Goal: Task Accomplishment & Management: Use online tool/utility

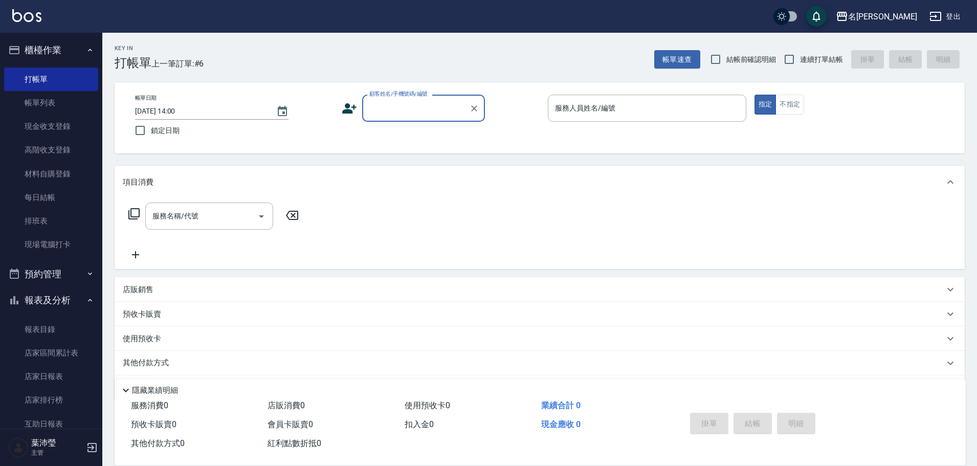
click at [450, 107] on input "顧客姓名/手機號碼/編號" at bounding box center [416, 108] width 98 height 18
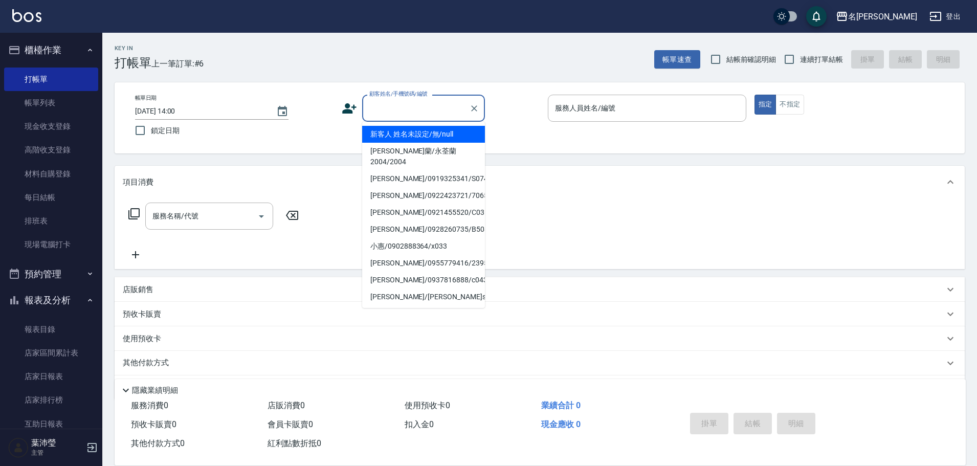
click at [425, 137] on li "新客人 姓名未設定/無/null" at bounding box center [423, 134] width 123 height 17
type input "新客人 姓名未設定/無/null"
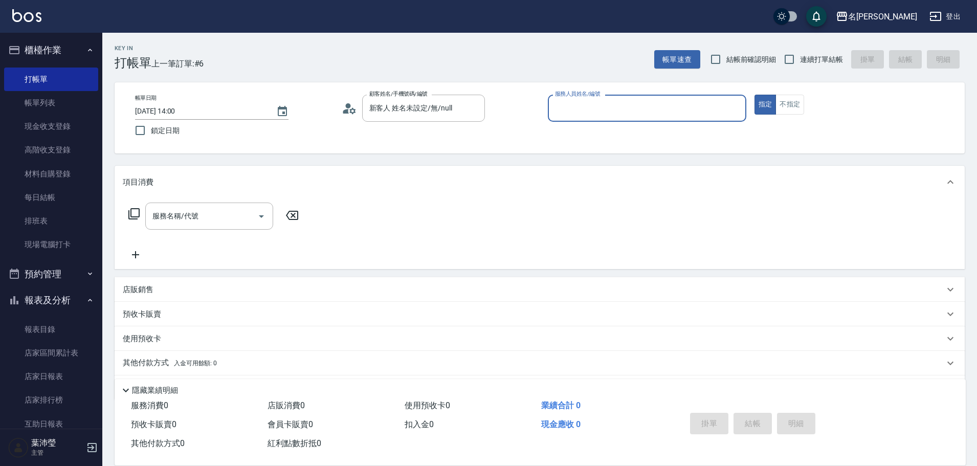
click at [597, 122] on div "服務人員姓名/編號" at bounding box center [647, 108] width 198 height 27
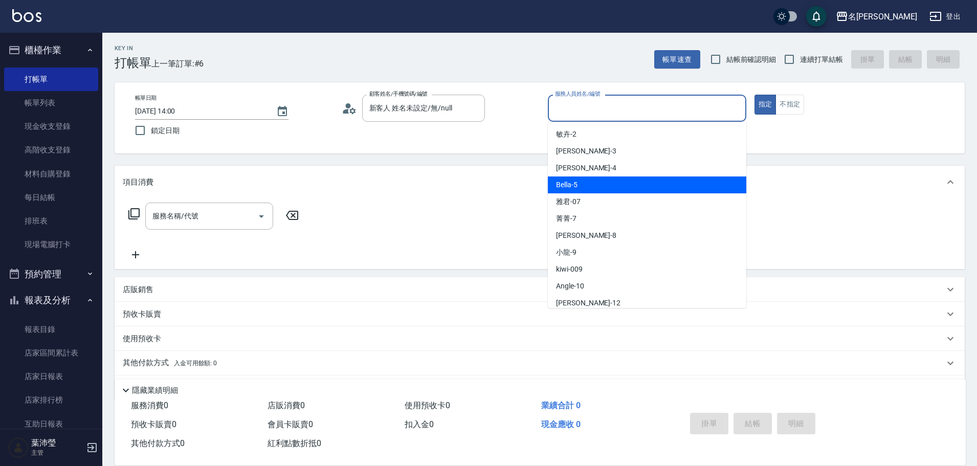
click at [592, 183] on div "Bella -5" at bounding box center [647, 184] width 198 height 17
type input "Bella-5"
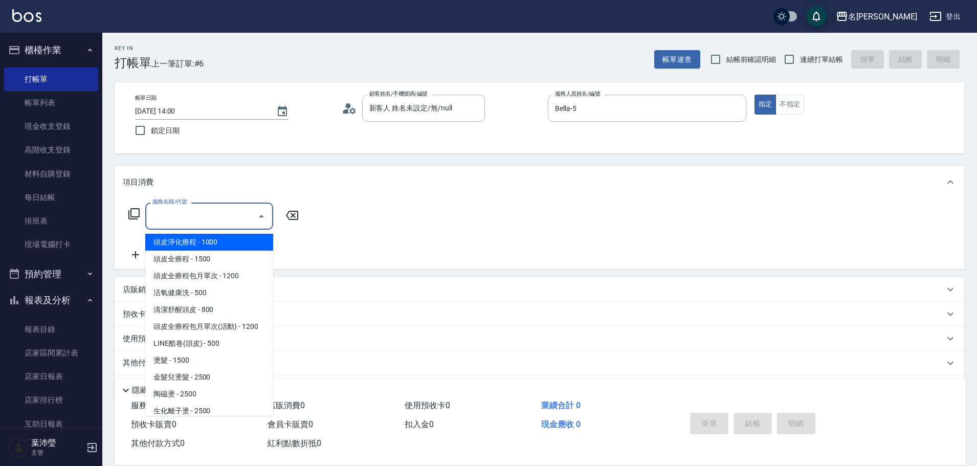
click at [194, 212] on input "服務名稱/代號" at bounding box center [201, 216] width 103 height 18
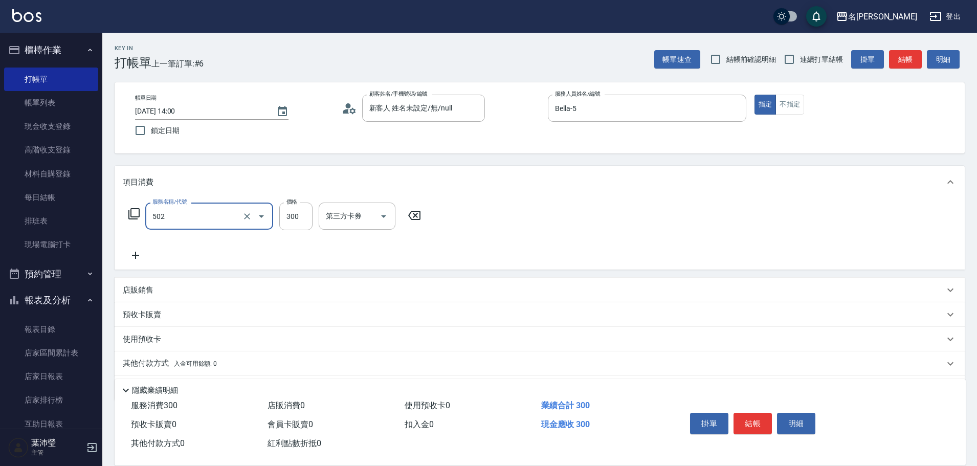
type input "洗髮(502)"
click at [782, 101] on button "不指定" at bounding box center [789, 105] width 29 height 20
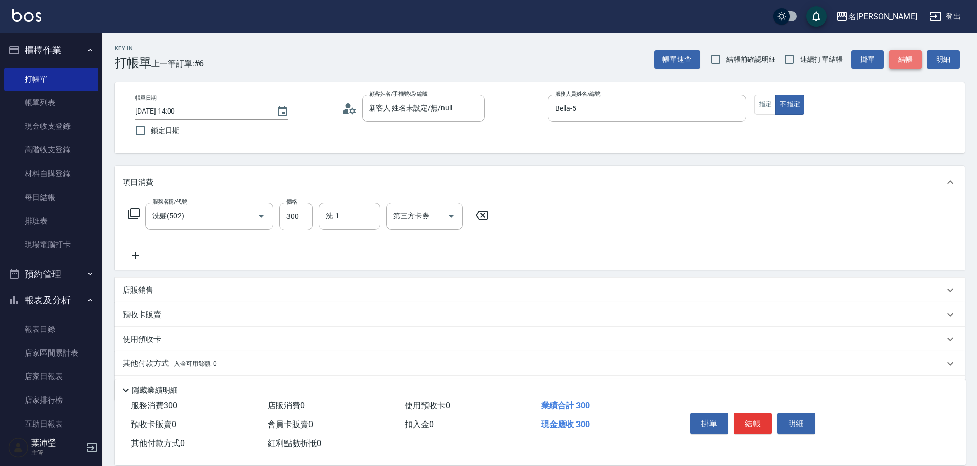
click at [907, 56] on button "結帳" at bounding box center [905, 59] width 33 height 19
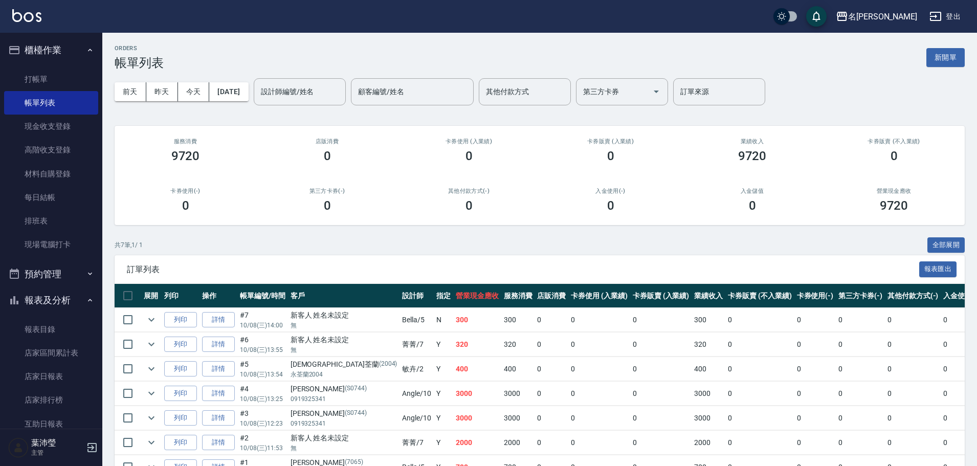
click at [919, 71] on div "[DATE] [DATE] [DATE] [DATE] 設計師編號/姓名 設計師編號/姓名 顧客編號/姓名 顧客編號/姓名 其他付款方式 其他付款方式 第三方…" at bounding box center [540, 91] width 850 height 43
click at [34, 79] on link "打帳單" at bounding box center [51, 79] width 94 height 24
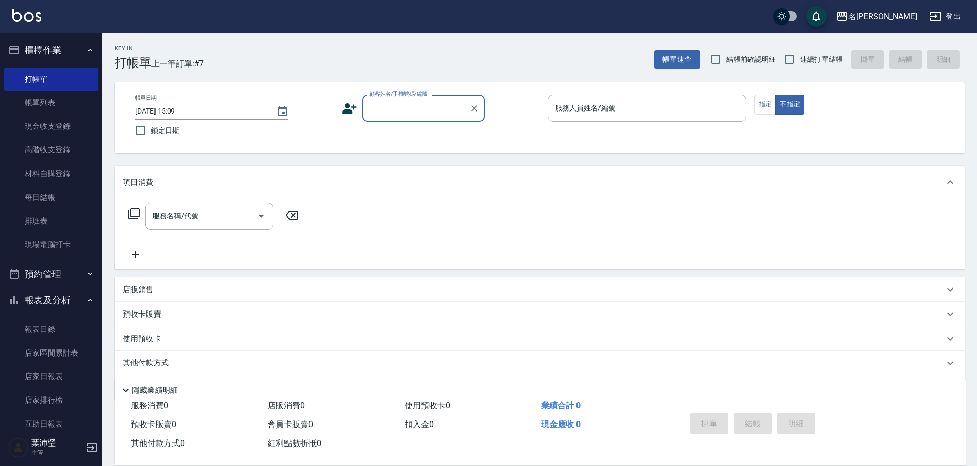
click at [392, 109] on input "顧客姓名/手機號碼/編號" at bounding box center [416, 108] width 98 height 18
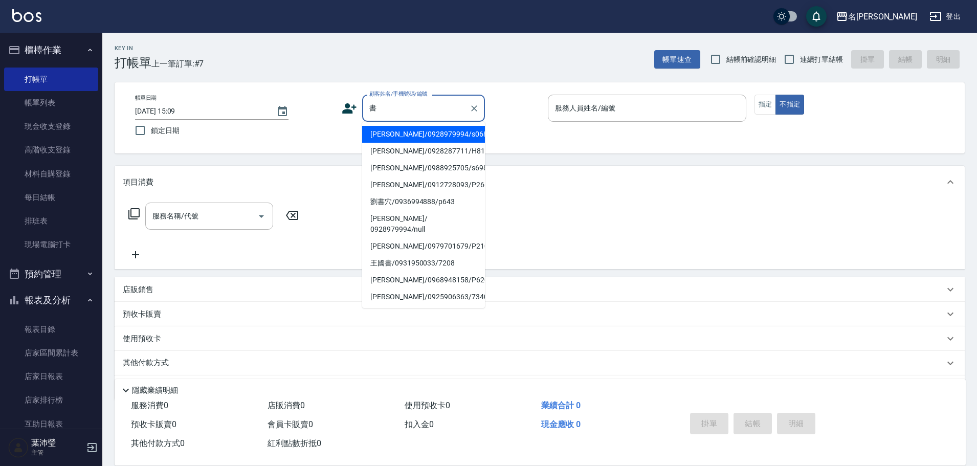
click at [393, 137] on li "[PERSON_NAME]/0928979994/s068" at bounding box center [423, 134] width 123 height 17
type input "[PERSON_NAME]/0928979994/s068"
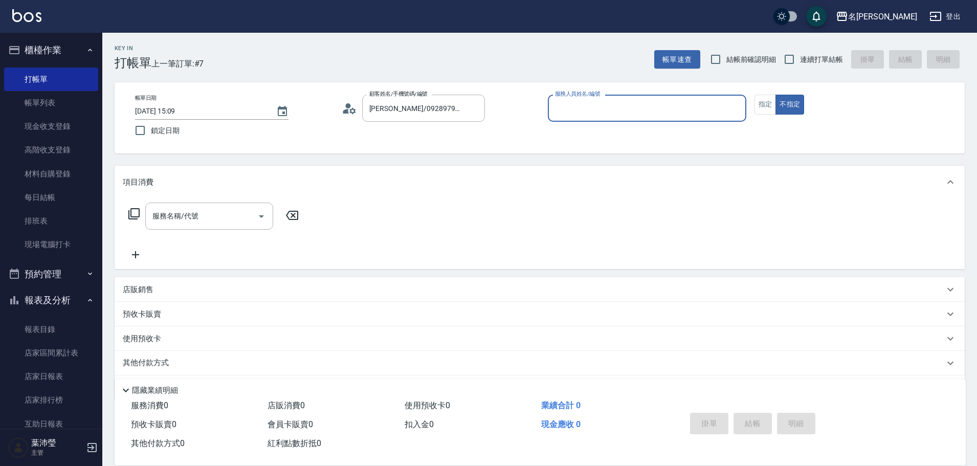
type input "Angle-10"
click at [136, 210] on icon at bounding box center [134, 214] width 12 height 12
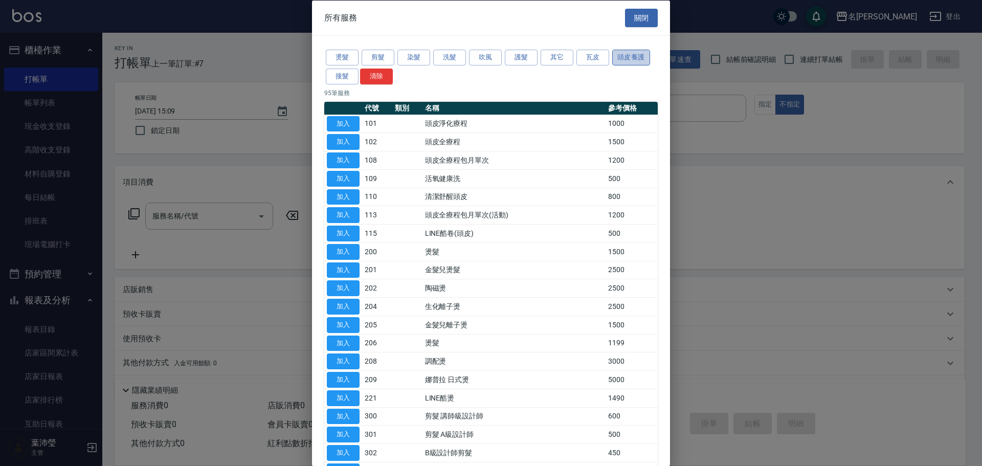
click at [638, 55] on button "頭皮養護" at bounding box center [631, 58] width 38 height 16
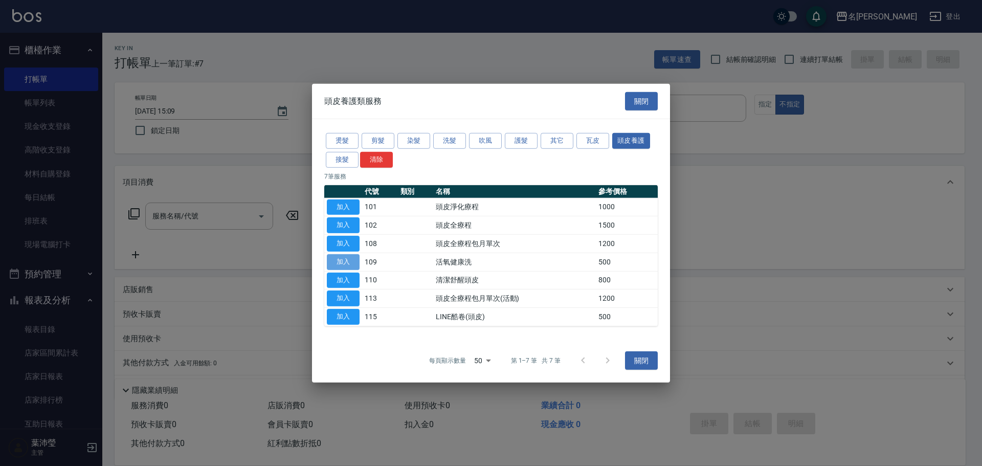
click at [345, 260] on button "加入" at bounding box center [343, 262] width 33 height 16
type input "活氧健康洗(109)"
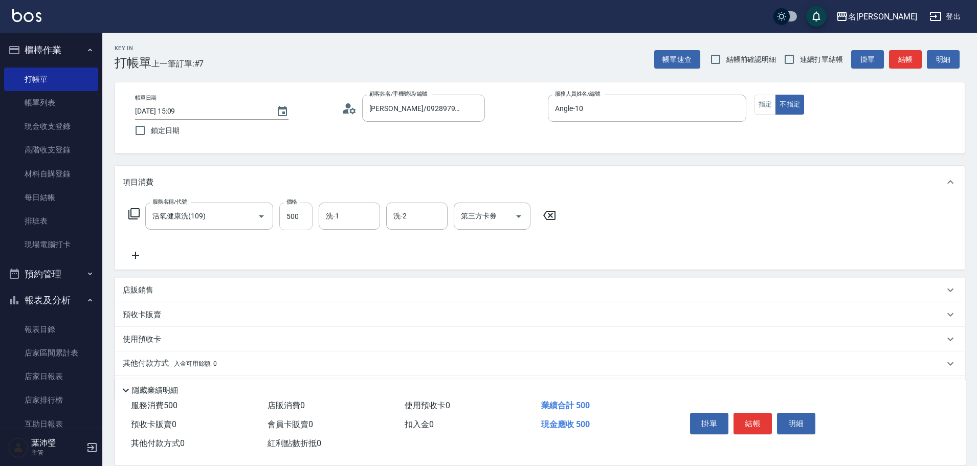
click at [284, 222] on input "500" at bounding box center [295, 216] width 33 height 28
type input "399"
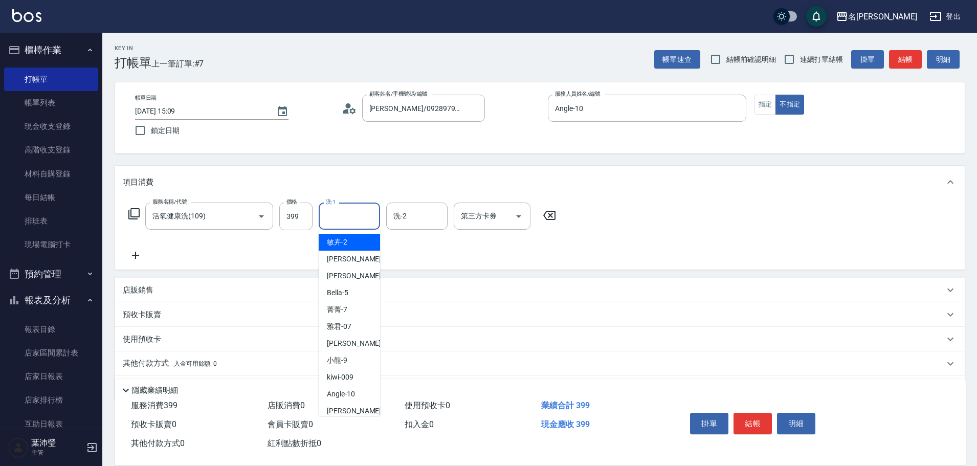
click at [333, 215] on input "洗-1" at bounding box center [349, 216] width 52 height 18
type input "[PERSON_NAME]-19"
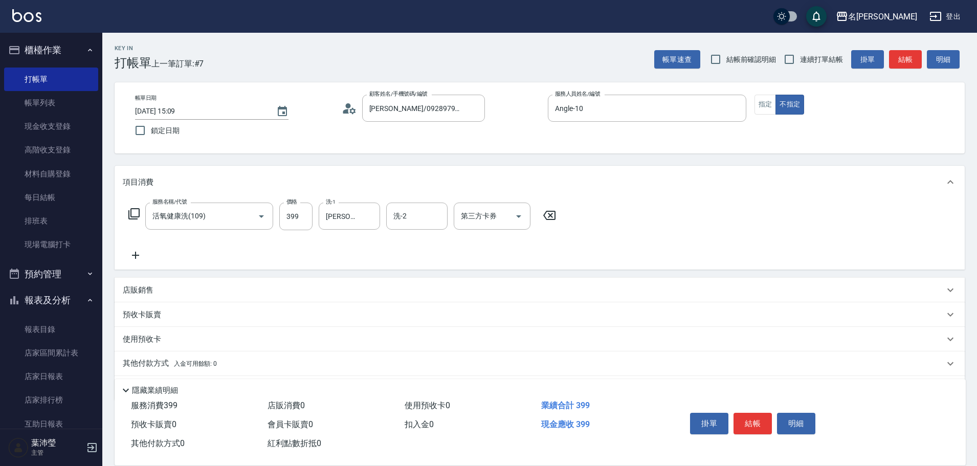
click at [134, 256] on icon at bounding box center [135, 255] width 7 height 7
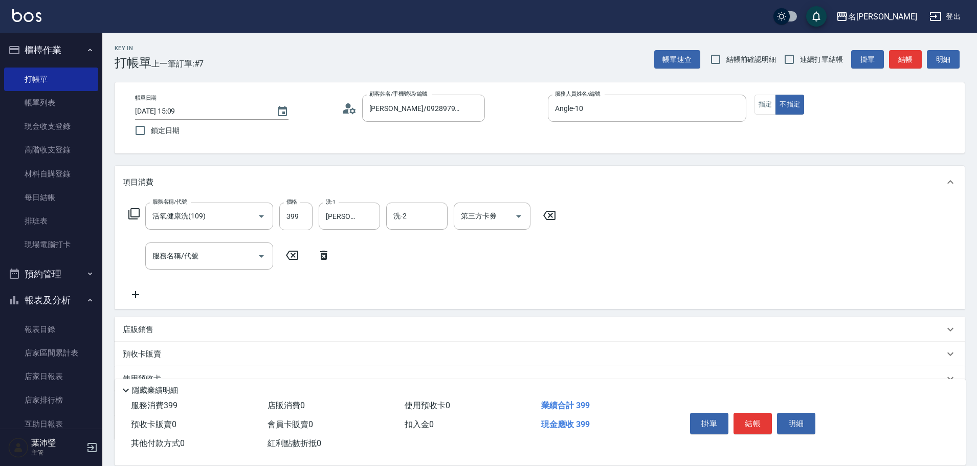
click at [131, 216] on icon at bounding box center [133, 213] width 11 height 11
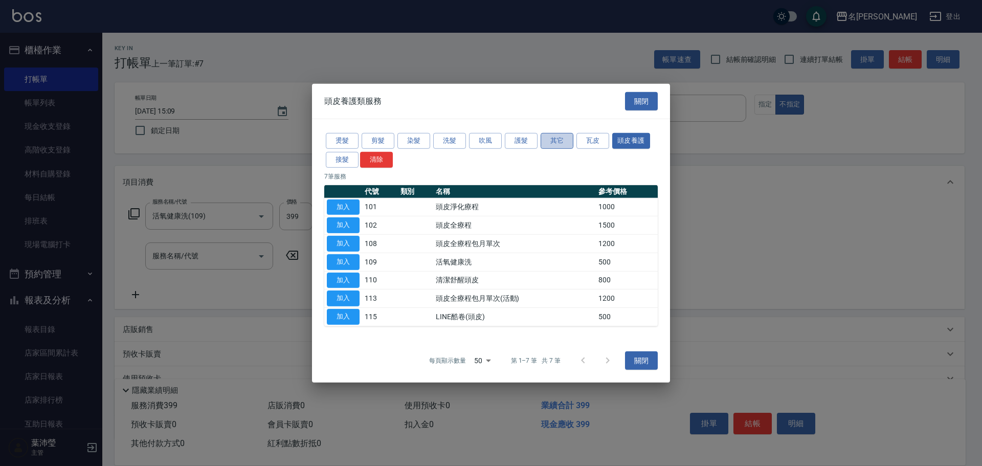
click at [557, 141] on button "其它" at bounding box center [556, 141] width 33 height 16
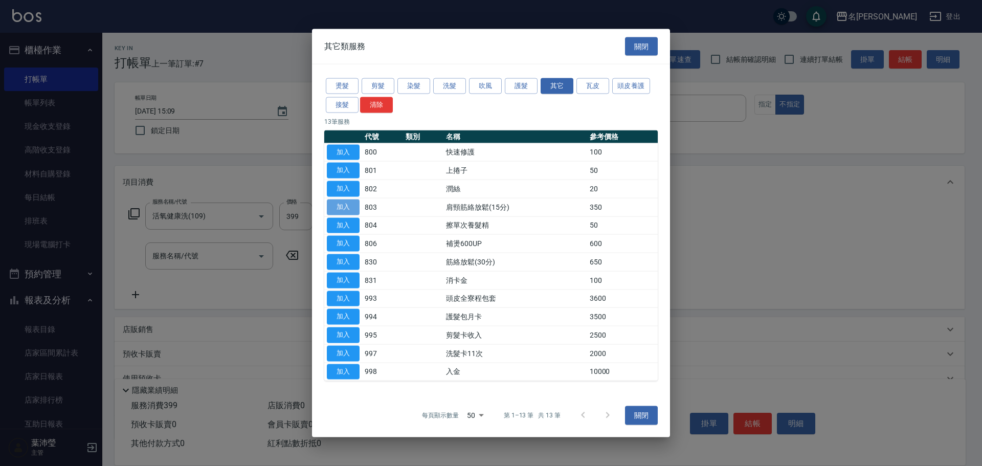
click at [334, 203] on button "加入" at bounding box center [343, 207] width 33 height 16
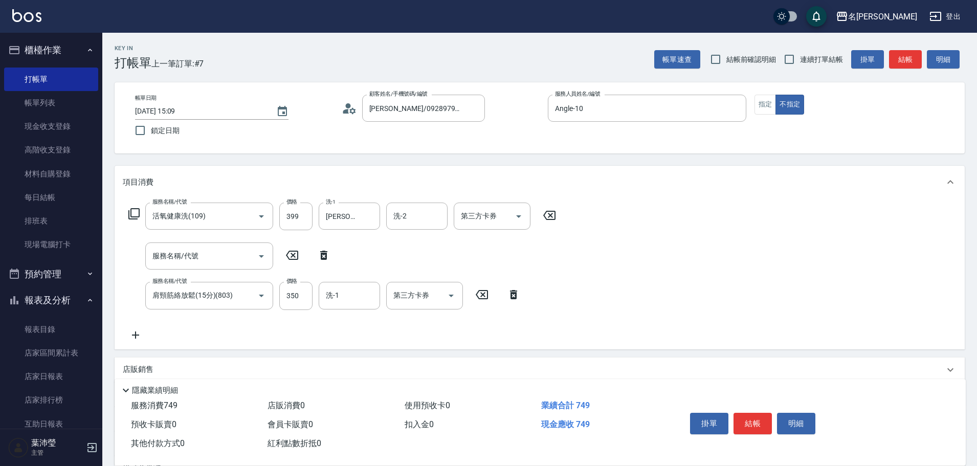
click at [321, 252] on icon at bounding box center [324, 255] width 26 height 12
type input "肩頸筋絡放鬆(15分)(803)"
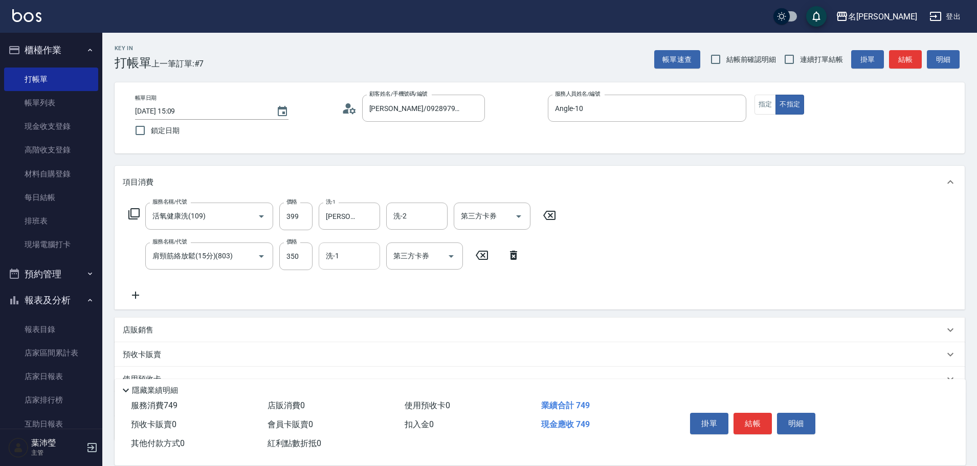
drag, startPoint x: 338, startPoint y: 254, endPoint x: 343, endPoint y: 240, distance: 14.4
click at [339, 253] on input "洗-1" at bounding box center [349, 256] width 52 height 18
type input "[PERSON_NAME]-19"
click at [751, 418] on button "結帳" at bounding box center [752, 423] width 38 height 21
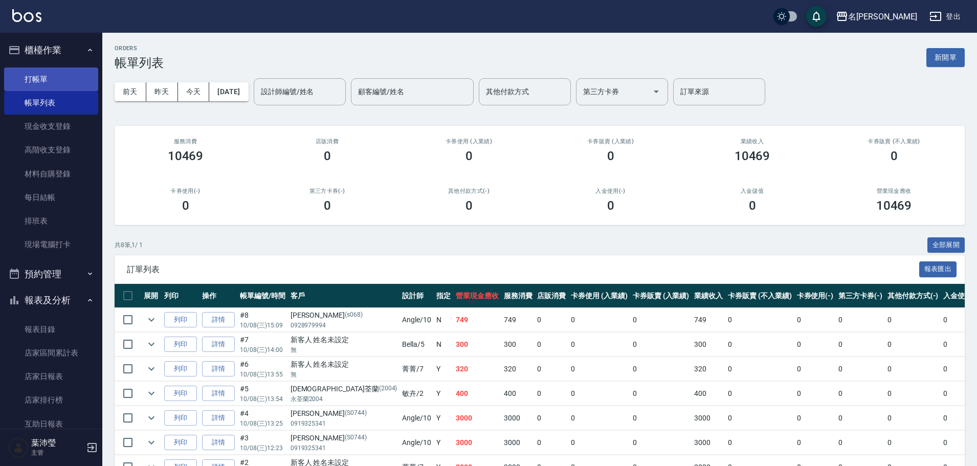
click at [35, 87] on link "打帳單" at bounding box center [51, 79] width 94 height 24
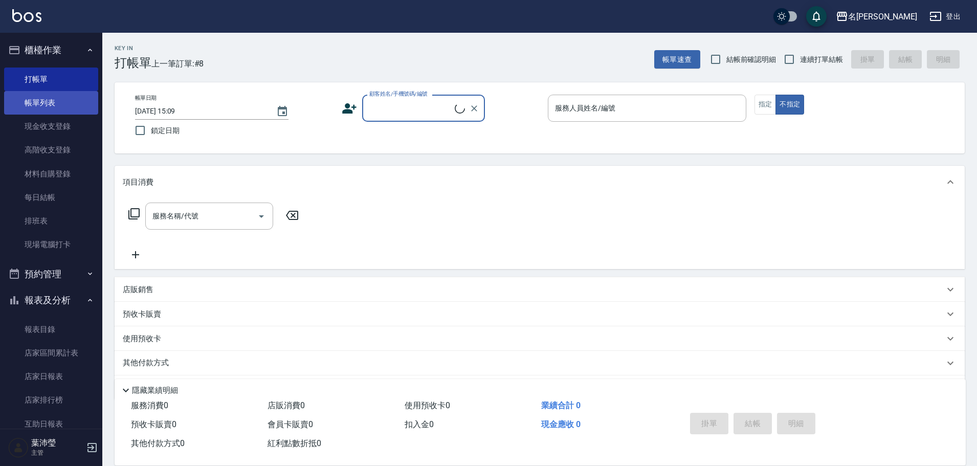
click at [40, 107] on link "帳單列表" at bounding box center [51, 103] width 94 height 24
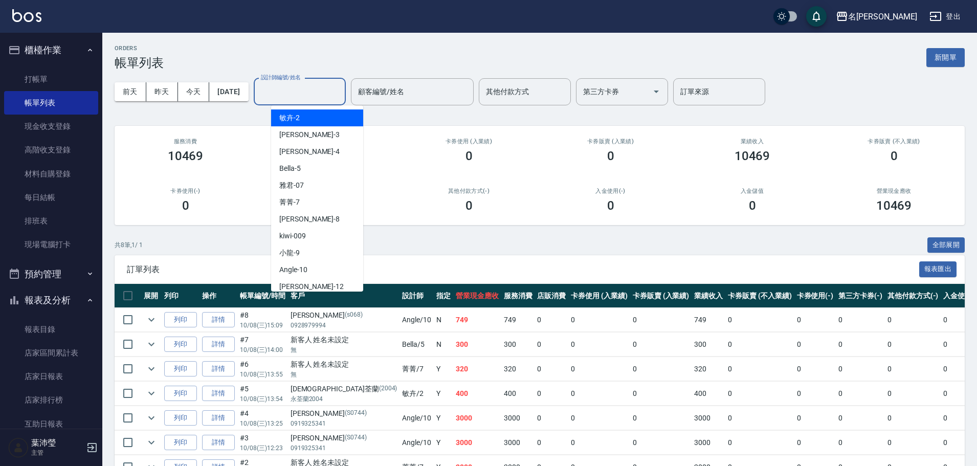
click at [299, 95] on input "設計師編號/姓名" at bounding box center [299, 92] width 83 height 18
click at [320, 265] on div "Angle -10" at bounding box center [317, 269] width 92 height 17
type input "Angle-10"
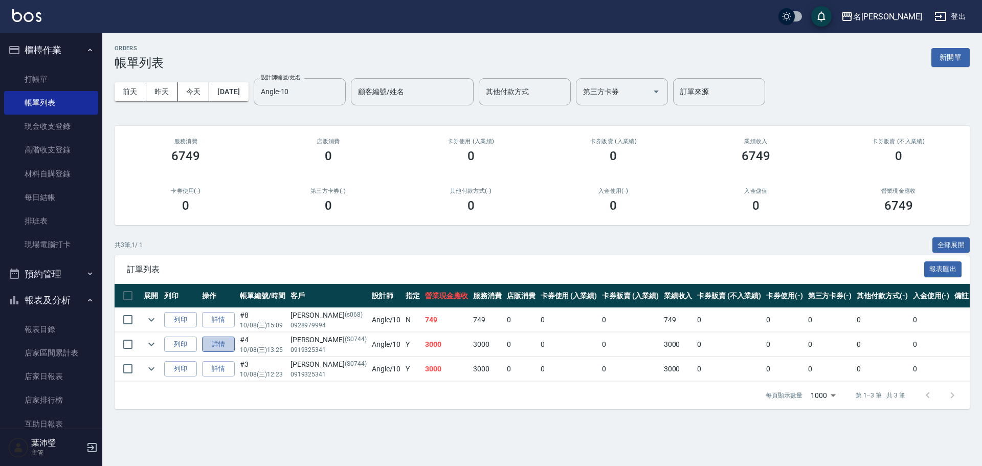
click at [214, 341] on link "詳情" at bounding box center [218, 344] width 33 height 16
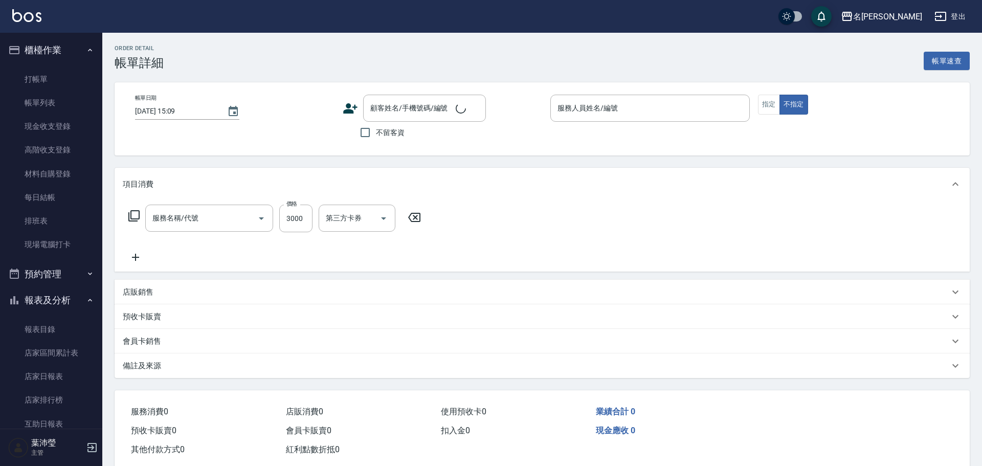
type input "[DATE] 13:25"
type input "Angle-10"
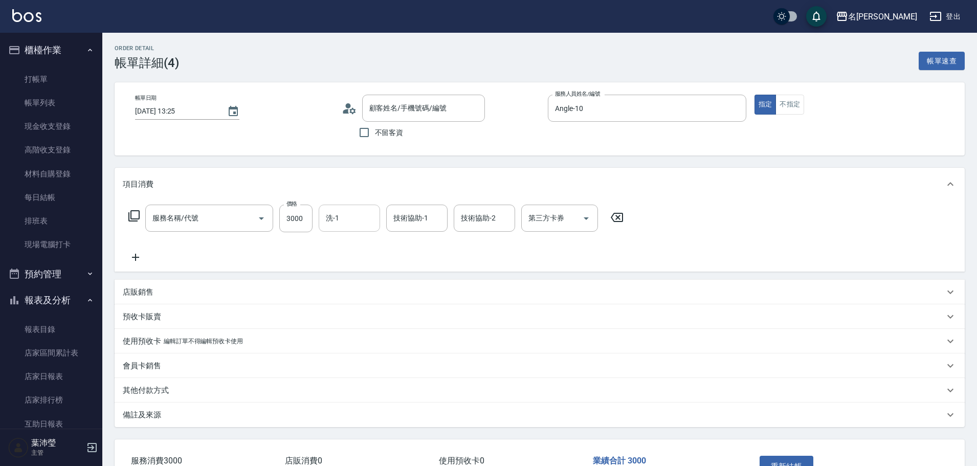
type input "染髮(400)"
type input "[PERSON_NAME]/0919325341/S0744"
click at [292, 213] on input "3000" at bounding box center [295, 219] width 33 height 28
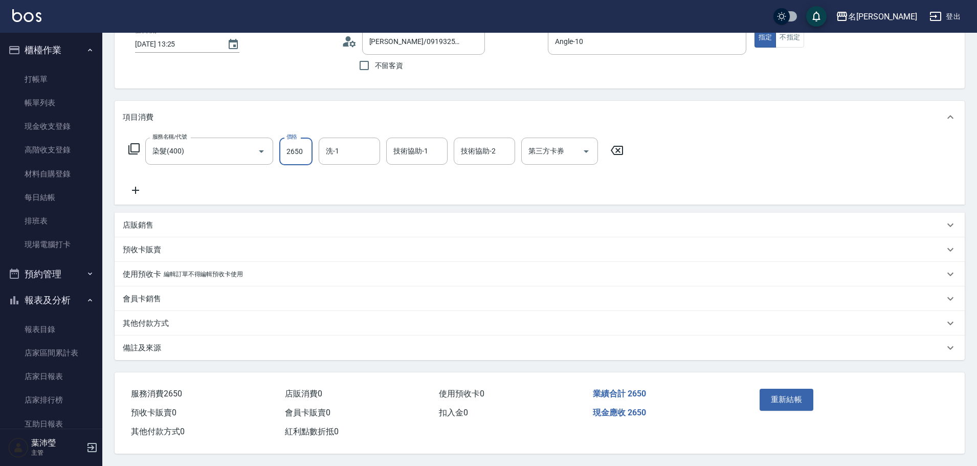
scroll to position [72, 0]
type input "2650"
click at [784, 398] on button "重新結帳" at bounding box center [786, 399] width 54 height 21
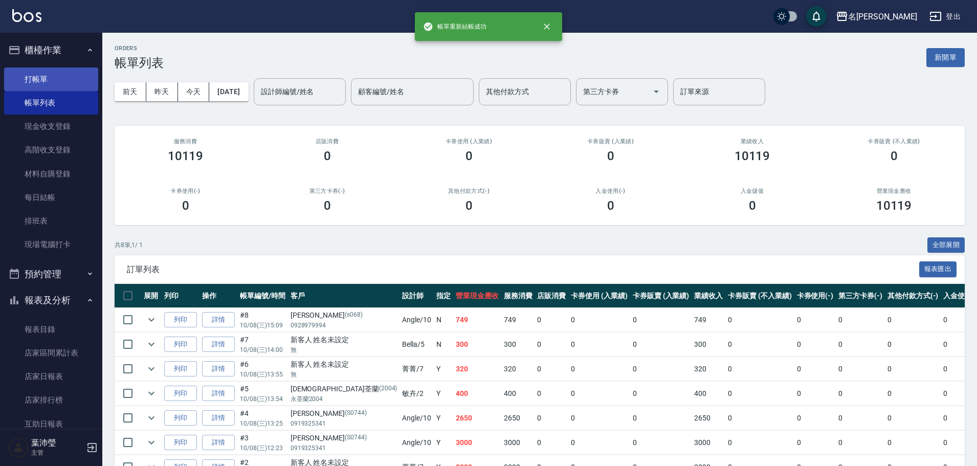
click at [57, 84] on link "打帳單" at bounding box center [51, 79] width 94 height 24
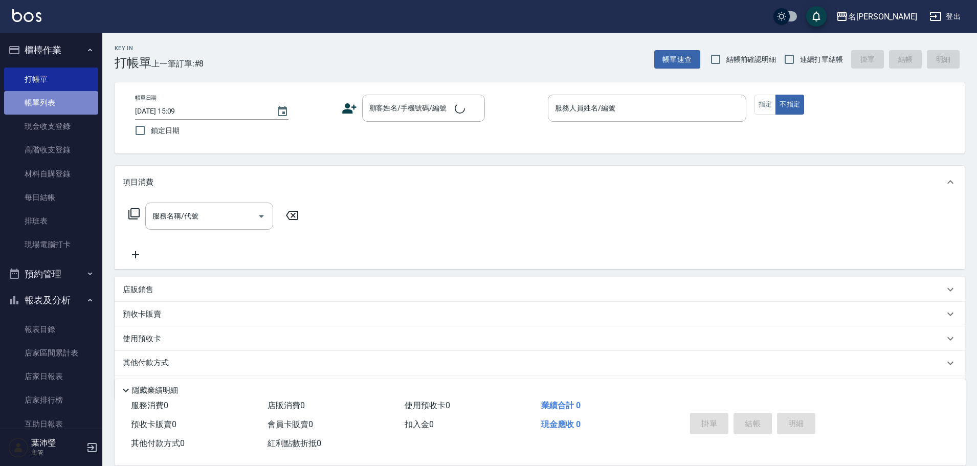
click at [61, 102] on link "帳單列表" at bounding box center [51, 103] width 94 height 24
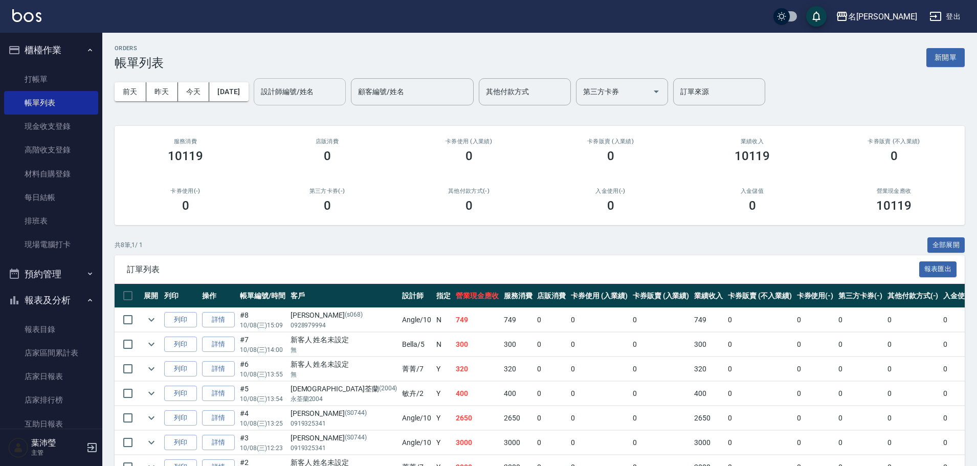
click at [311, 101] on div "設計師編號/姓名" at bounding box center [300, 91] width 92 height 27
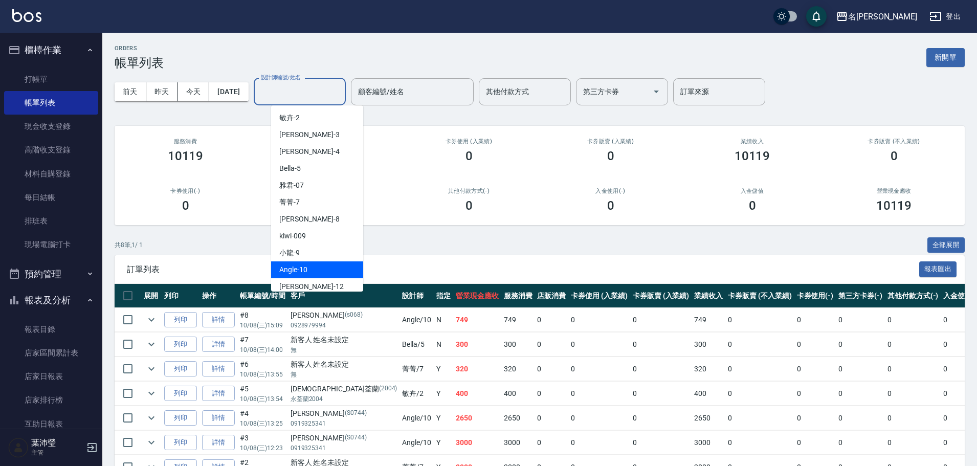
click at [318, 267] on div "Angle -10" at bounding box center [317, 269] width 92 height 17
type input "Angle-10"
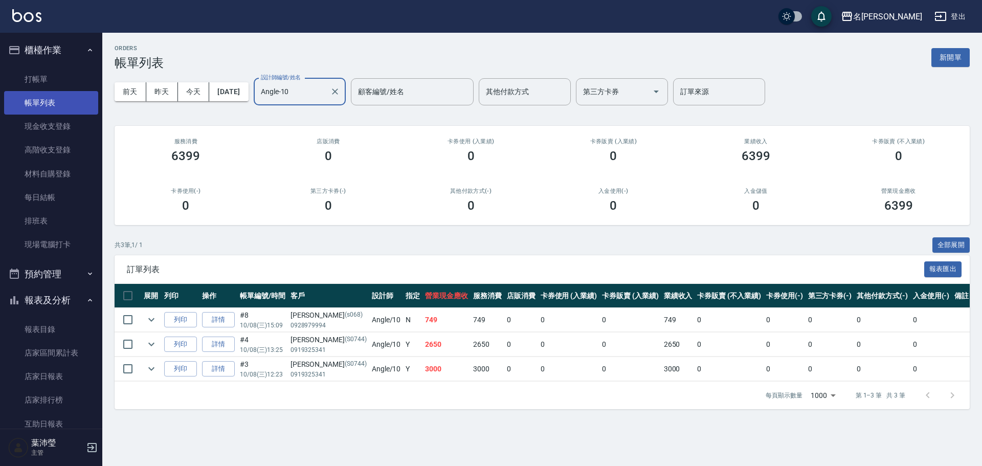
click at [52, 105] on link "帳單列表" at bounding box center [51, 103] width 94 height 24
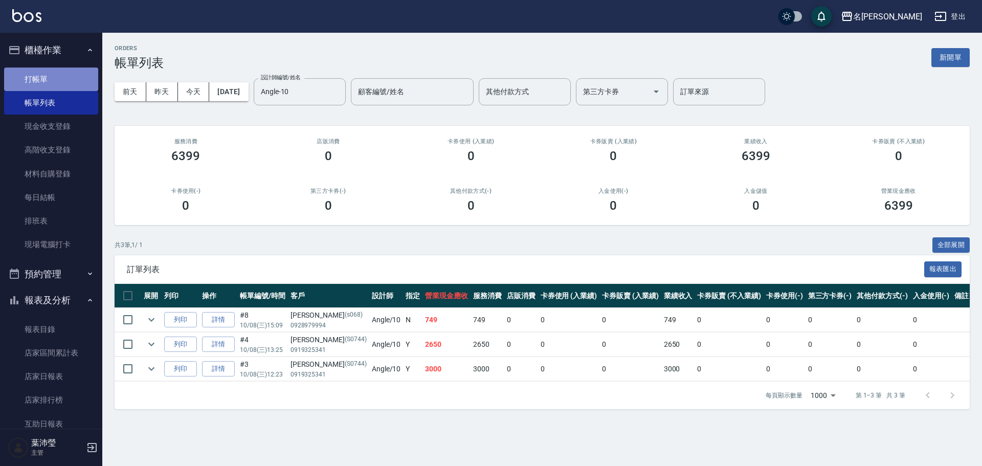
click at [51, 74] on link "打帳單" at bounding box center [51, 79] width 94 height 24
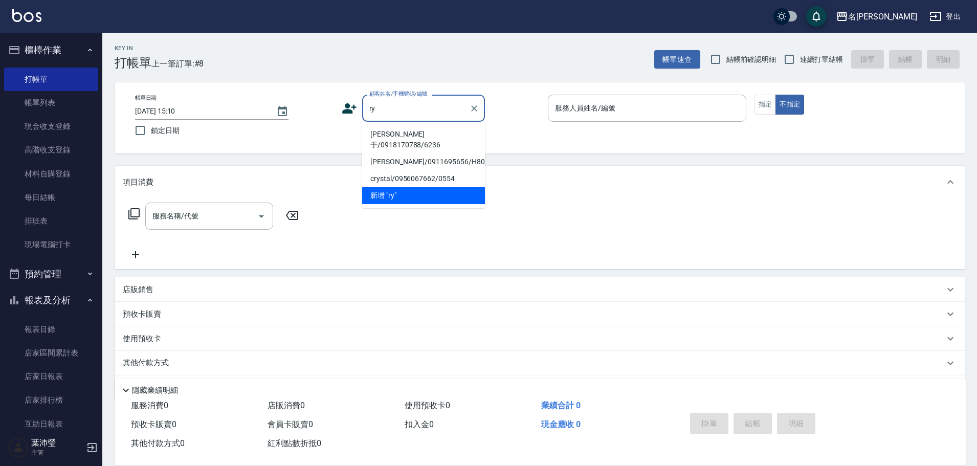
click at [400, 135] on li "[PERSON_NAME]于/0918170788/6236" at bounding box center [423, 140] width 123 height 28
type input "[PERSON_NAME]于/0918170788/6236"
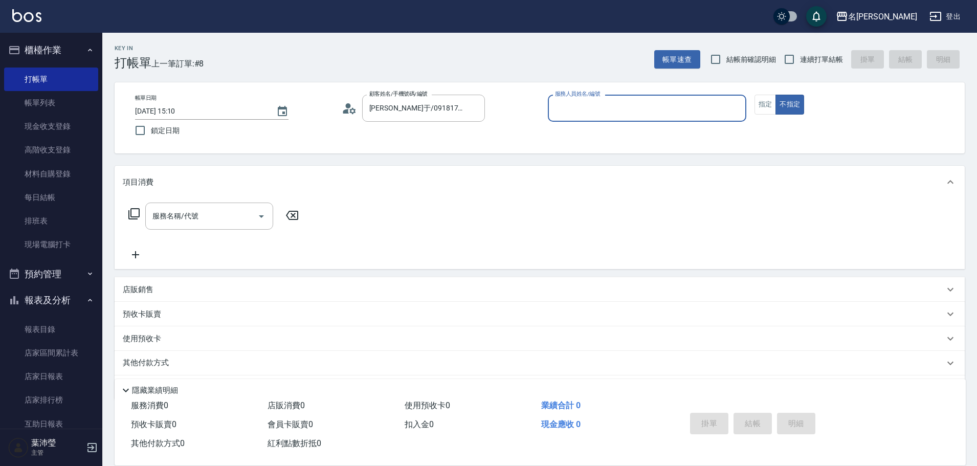
type input "Bella-5"
click at [234, 215] on input "服務名稱/代號" at bounding box center [201, 216] width 103 height 18
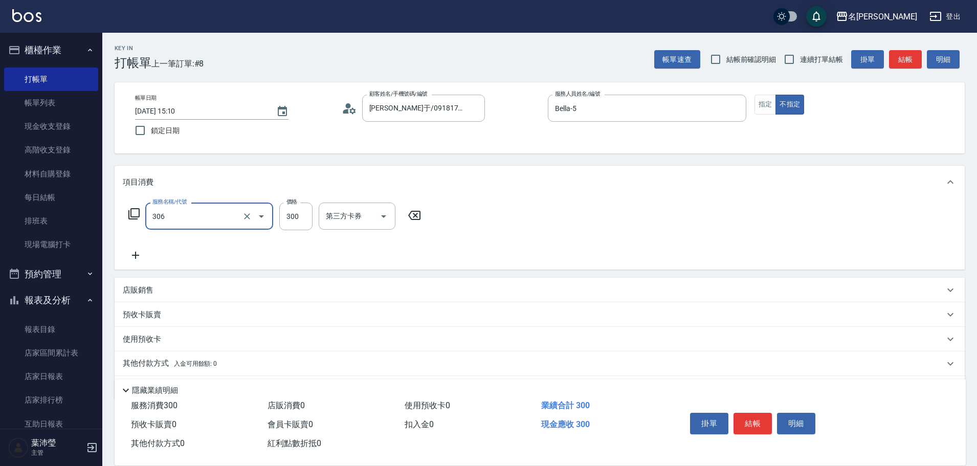
type input "高中學生(306)"
type input "350"
click at [772, 104] on button "指定" at bounding box center [765, 105] width 22 height 20
click at [905, 60] on button "結帳" at bounding box center [905, 59] width 33 height 19
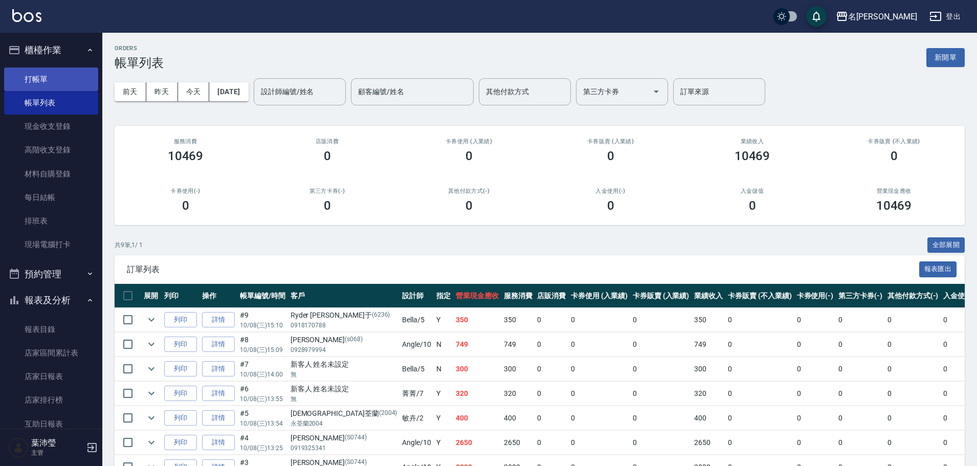
click at [41, 74] on link "打帳單" at bounding box center [51, 79] width 94 height 24
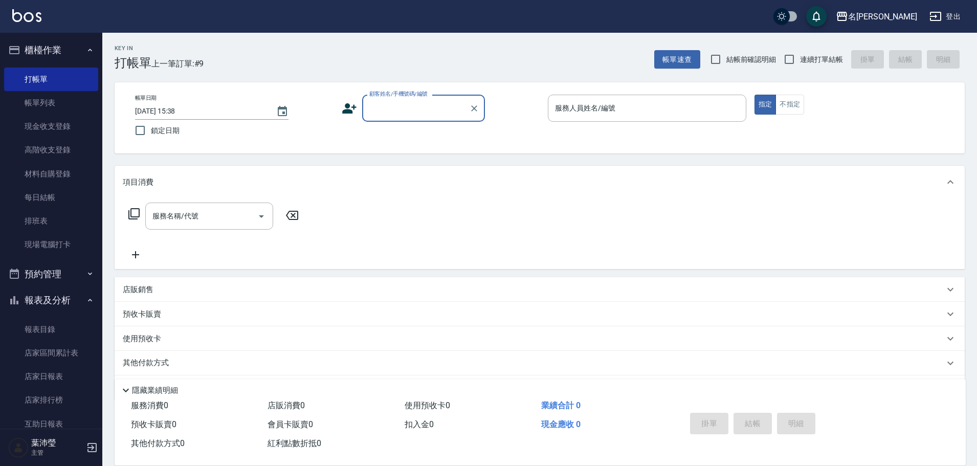
click at [421, 109] on input "顧客姓名/手機號碼/編號" at bounding box center [416, 108] width 98 height 18
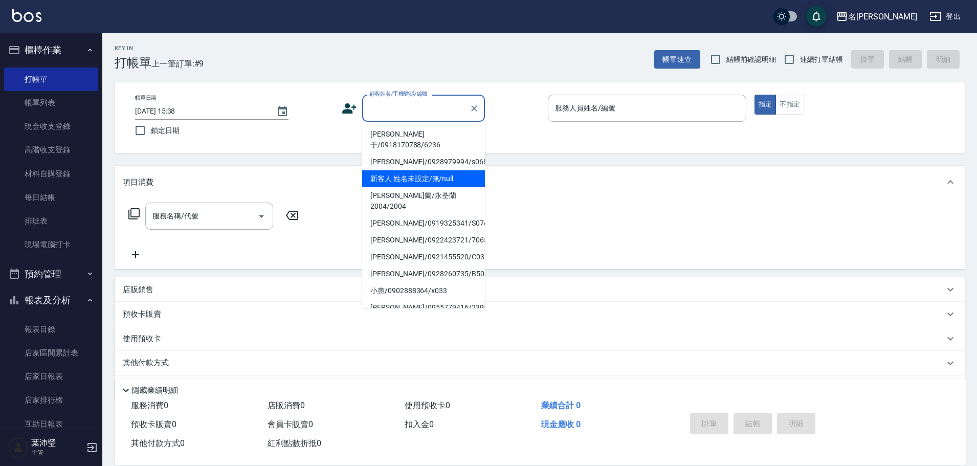
click at [433, 186] on li "新客人 姓名未設定/無/null" at bounding box center [423, 178] width 123 height 17
type input "新客人 姓名未設定/無/null"
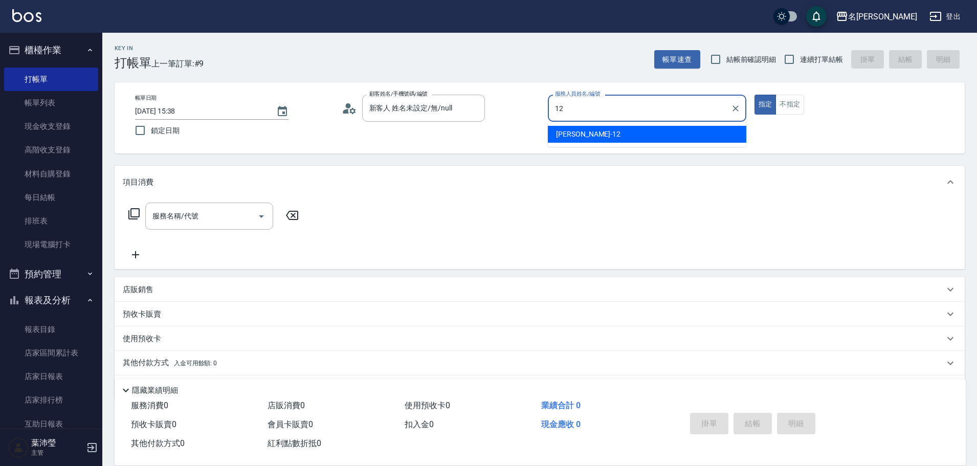
click at [580, 137] on span "[PERSON_NAME] -12" at bounding box center [588, 134] width 64 height 11
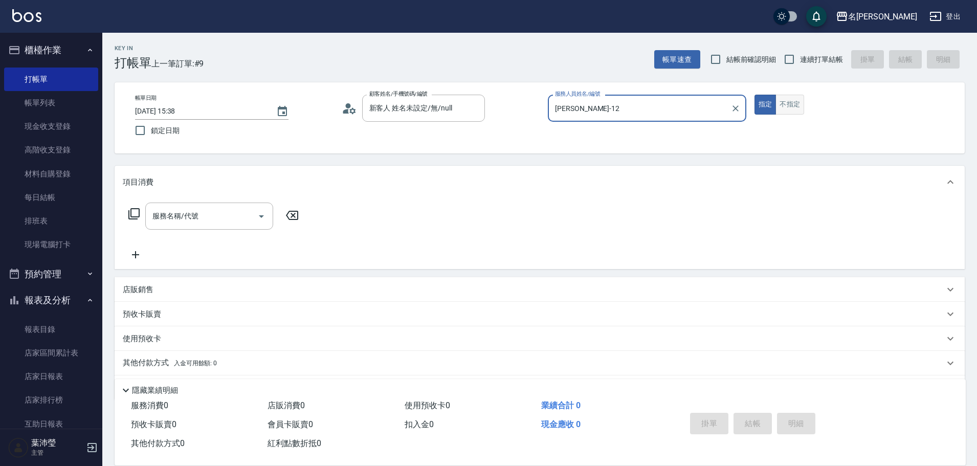
type input "[PERSON_NAME]-12"
drag, startPoint x: 777, startPoint y: 107, endPoint x: 770, endPoint y: 99, distance: 10.1
click at [779, 107] on button "不指定" at bounding box center [789, 105] width 29 height 20
click at [135, 209] on icon at bounding box center [133, 213] width 11 height 11
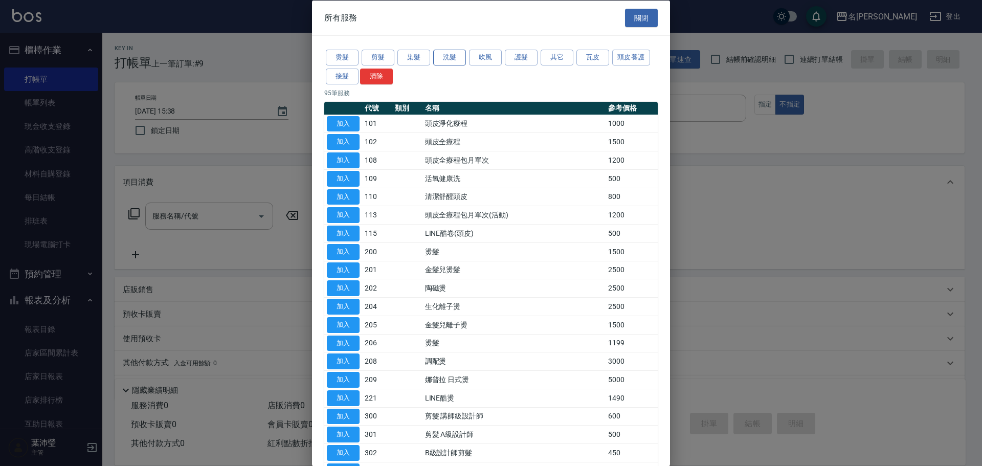
click at [449, 56] on button "洗髮" at bounding box center [449, 58] width 33 height 16
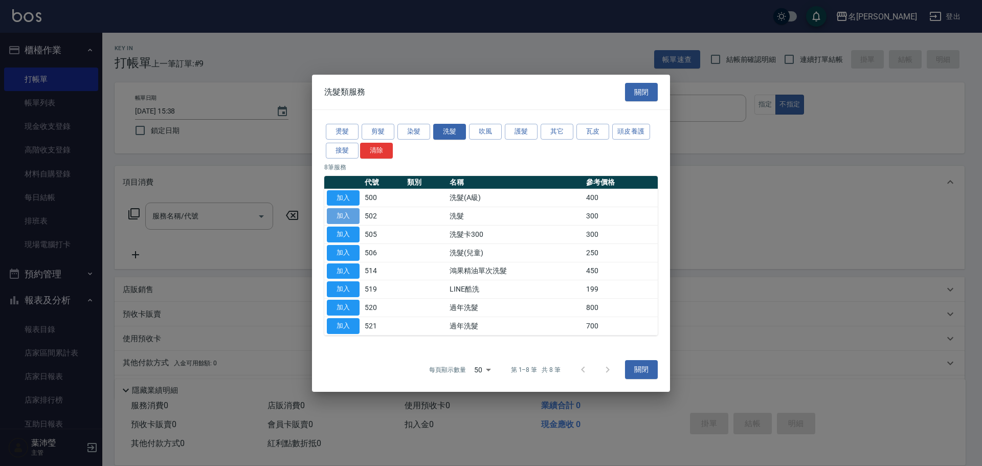
click at [341, 216] on button "加入" at bounding box center [343, 216] width 33 height 16
type input "洗髮(502)"
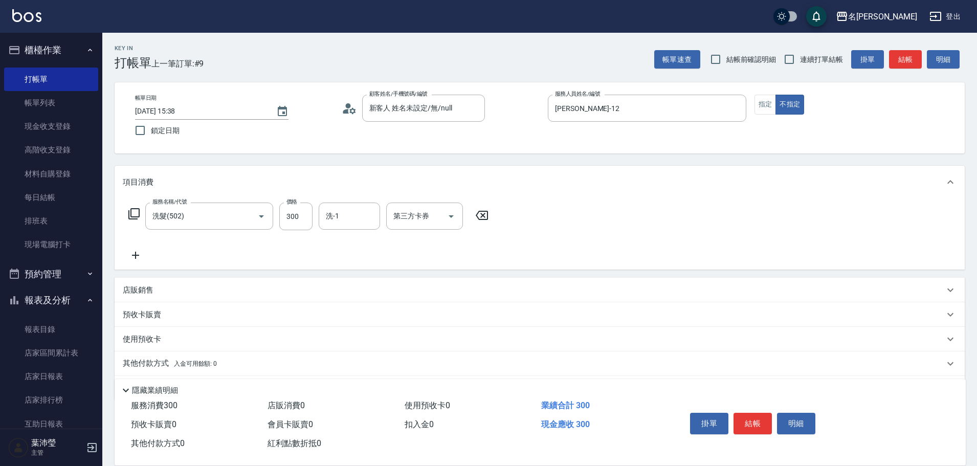
click at [134, 213] on icon at bounding box center [134, 214] width 12 height 12
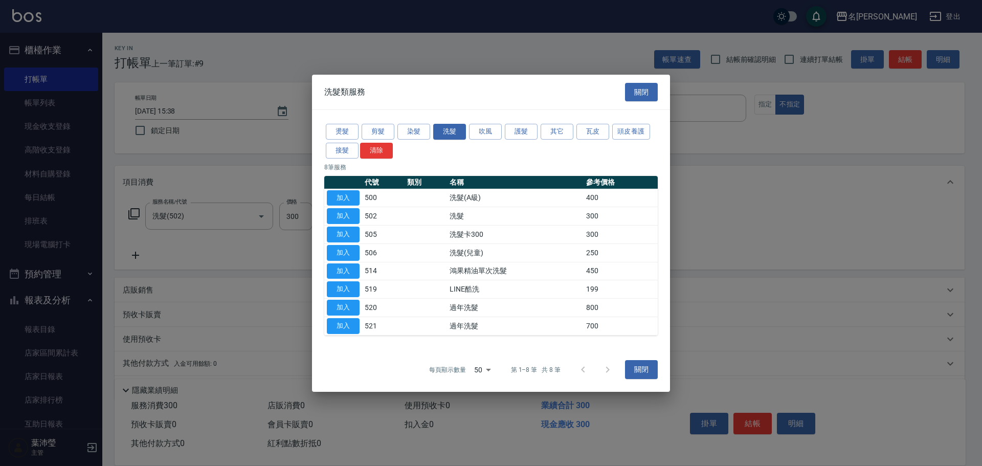
drag, startPoint x: 548, startPoint y: 134, endPoint x: 543, endPoint y: 141, distance: 8.1
click at [549, 134] on button "其它" at bounding box center [556, 132] width 33 height 16
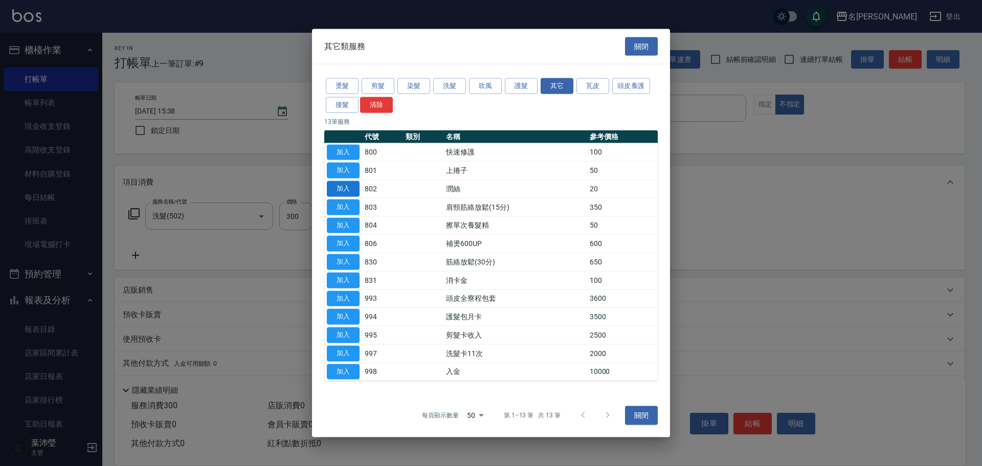
click at [345, 189] on button "加入" at bounding box center [343, 189] width 33 height 16
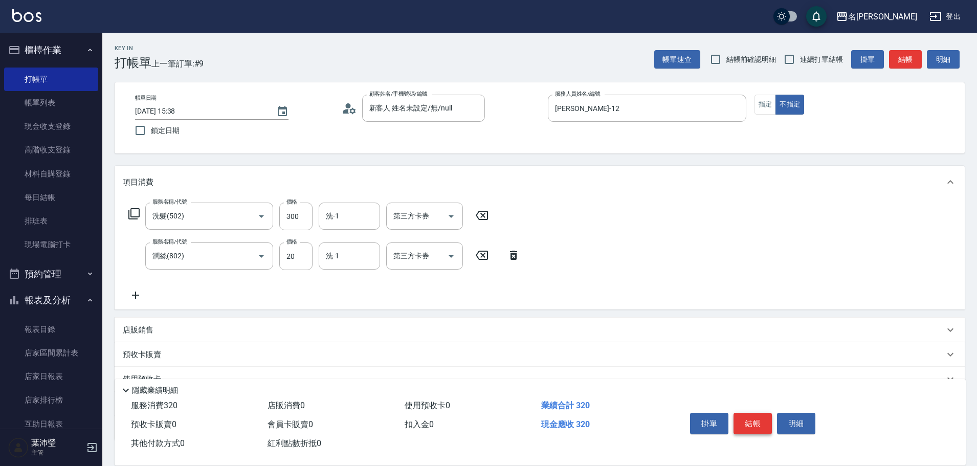
click at [746, 413] on button "結帳" at bounding box center [752, 423] width 38 height 21
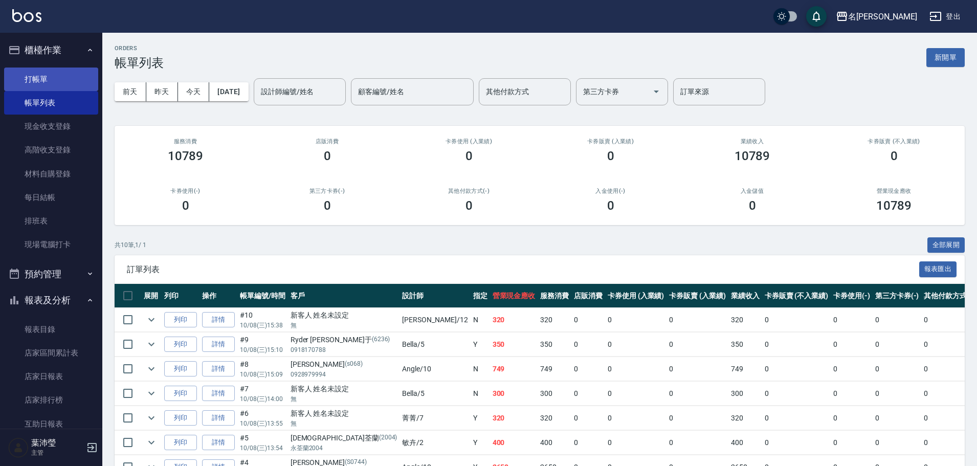
click at [69, 75] on link "打帳單" at bounding box center [51, 79] width 94 height 24
